Goal: Use online tool/utility: Utilize a website feature to perform a specific function

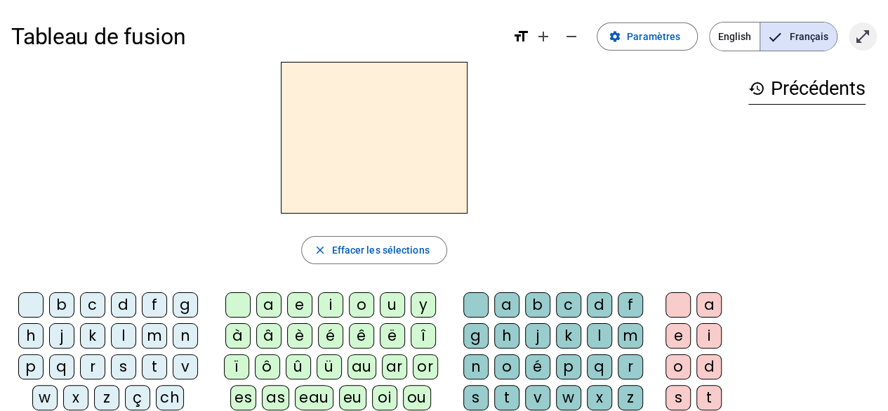
click at [865, 30] on mat-icon "open_in_full" at bounding box center [863, 36] width 17 height 17
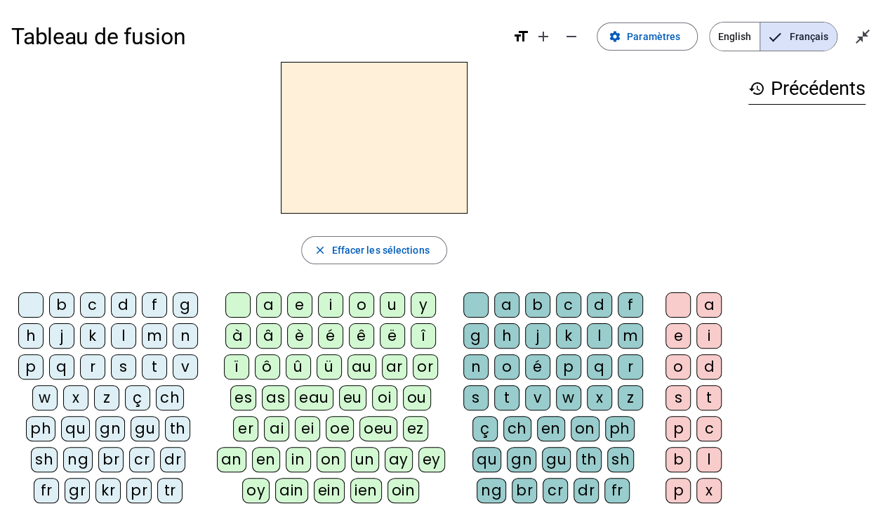
click at [147, 343] on div "m" at bounding box center [154, 335] width 25 height 25
click at [268, 304] on div "a" at bounding box center [268, 304] width 25 height 25
click at [147, 368] on div "t" at bounding box center [154, 366] width 25 height 25
click at [119, 327] on div "l" at bounding box center [123, 335] width 25 height 25
click at [475, 394] on div "s" at bounding box center [476, 397] width 25 height 25
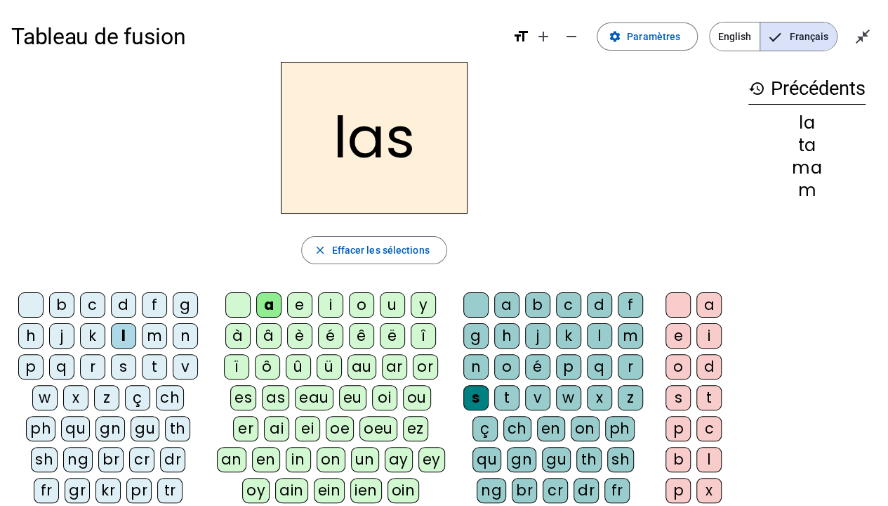
click at [33, 357] on div "p" at bounding box center [30, 366] width 25 height 25
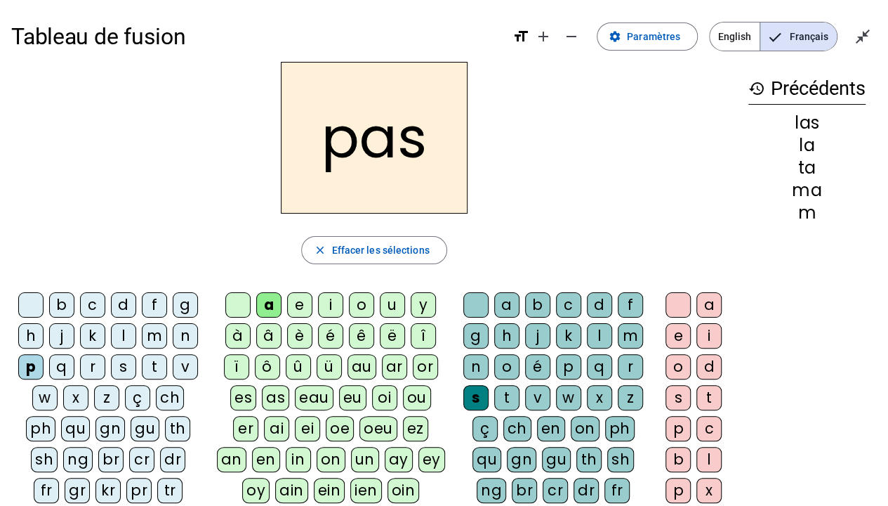
click at [158, 361] on div "t" at bounding box center [154, 366] width 25 height 25
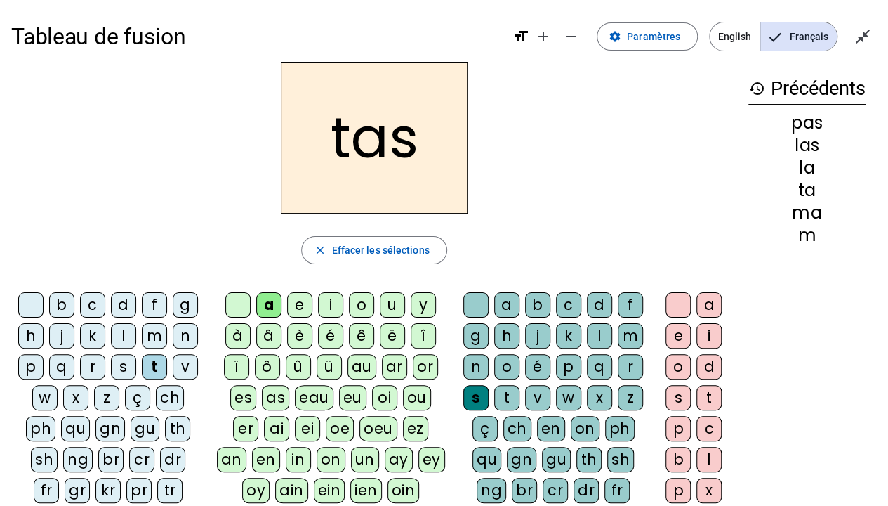
click at [472, 288] on div "a b c d f g h j k l m n o é p q r s t v w x z ç ch en on ph qu gn gu th sh ng b…" at bounding box center [556, 462] width 199 height 351
click at [472, 299] on div at bounding box center [476, 304] width 25 height 25
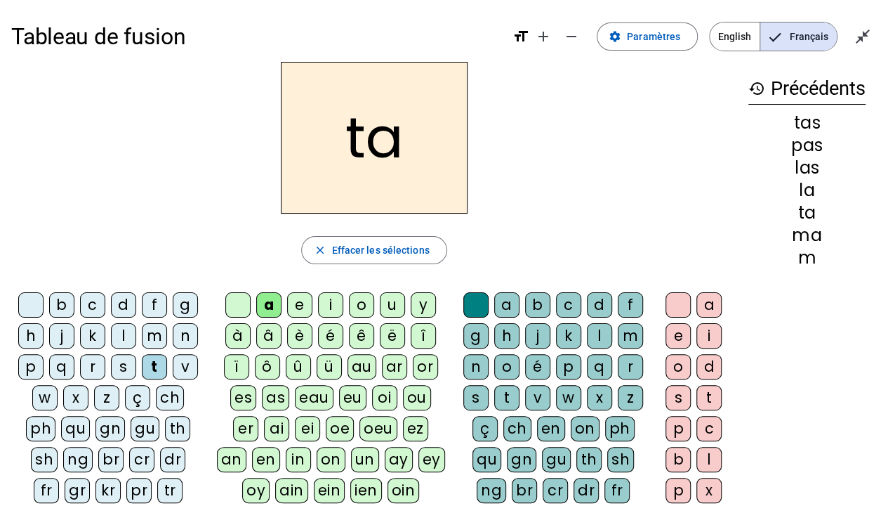
click at [121, 341] on div "l" at bounding box center [123, 335] width 25 height 25
click at [126, 366] on div "s" at bounding box center [123, 366] width 25 height 25
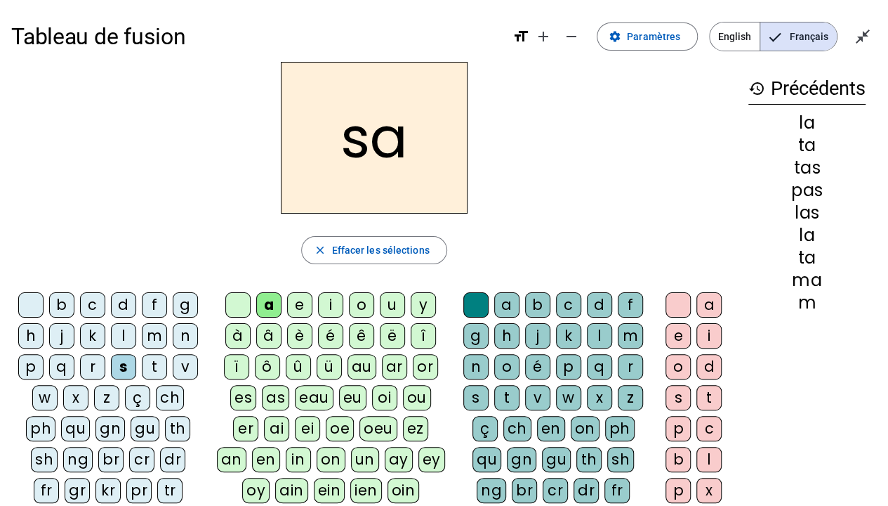
click at [598, 338] on div "l" at bounding box center [599, 335] width 25 height 25
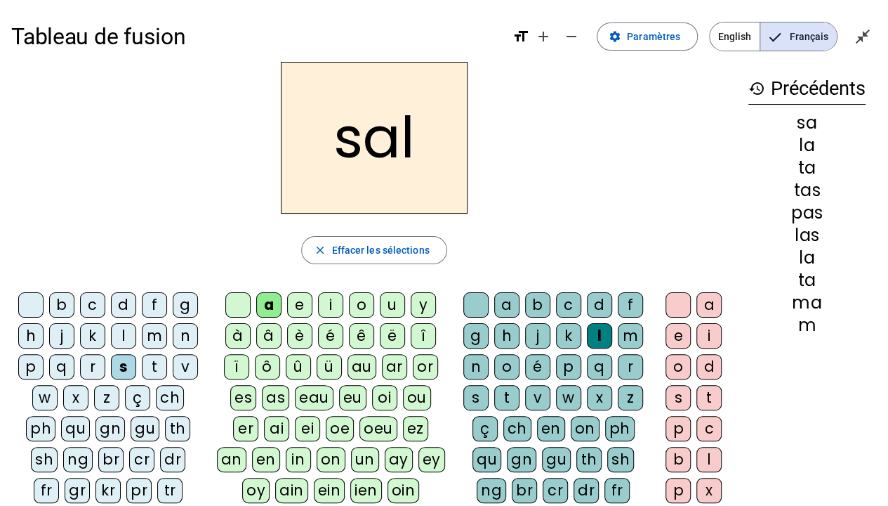
click at [153, 337] on div "m" at bounding box center [154, 335] width 25 height 25
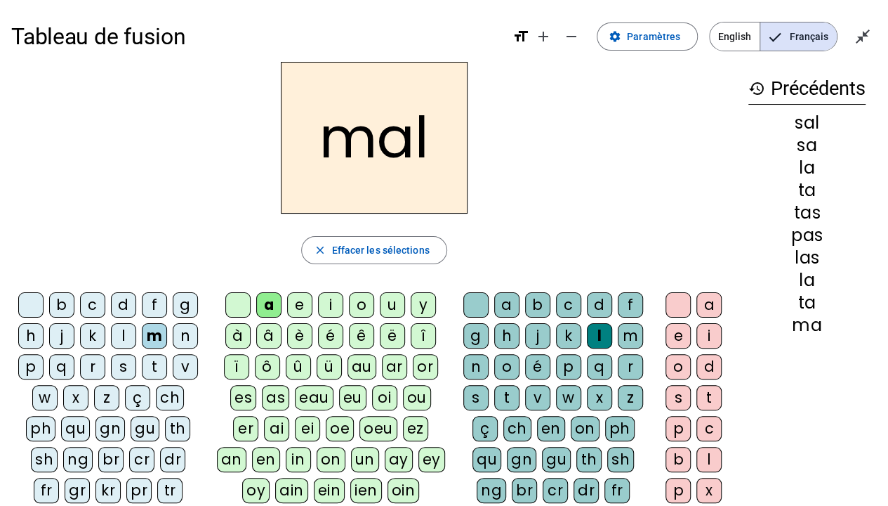
click at [60, 301] on div "b" at bounding box center [61, 304] width 25 height 25
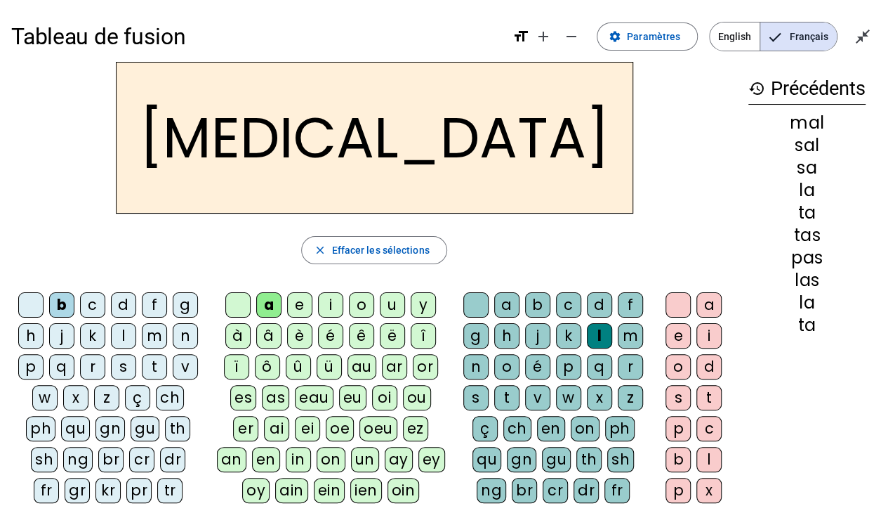
click at [474, 396] on div "s" at bounding box center [476, 397] width 25 height 25
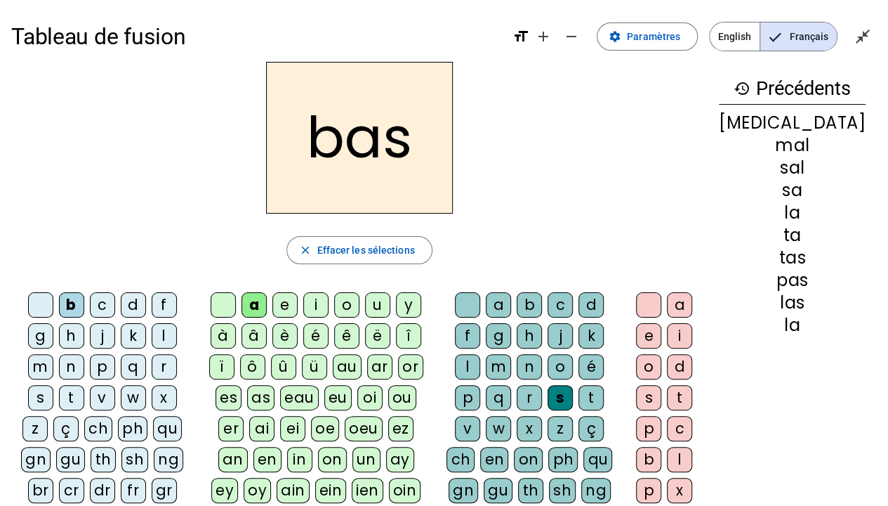
click at [90, 367] on div "p" at bounding box center [102, 366] width 25 height 25
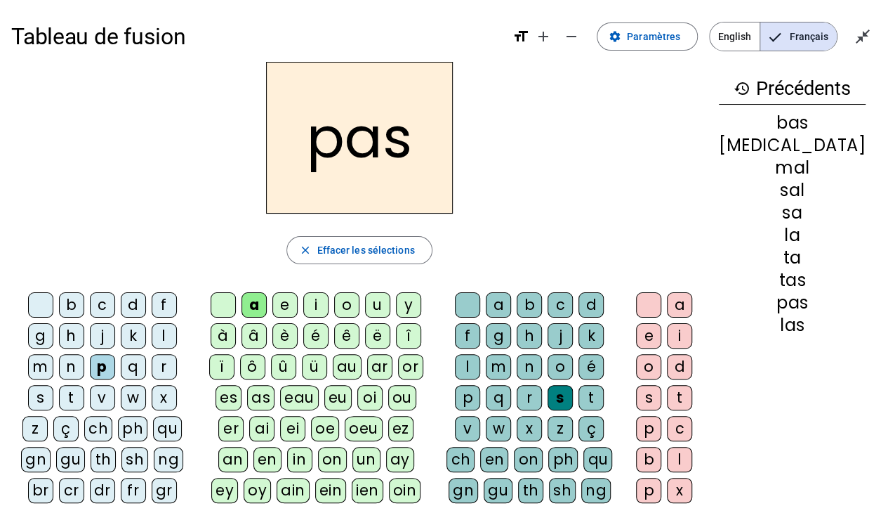
click at [90, 367] on div "p" at bounding box center [102, 366] width 25 height 25
